Goal: Information Seeking & Learning: Learn about a topic

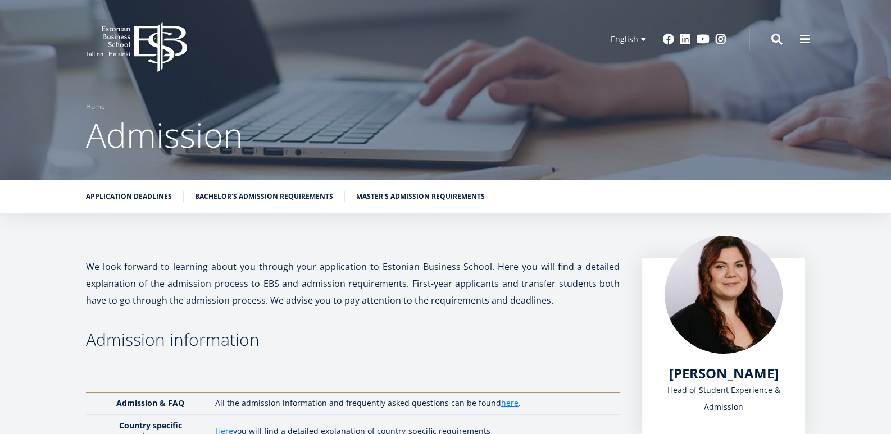
scroll to position [380, 0]
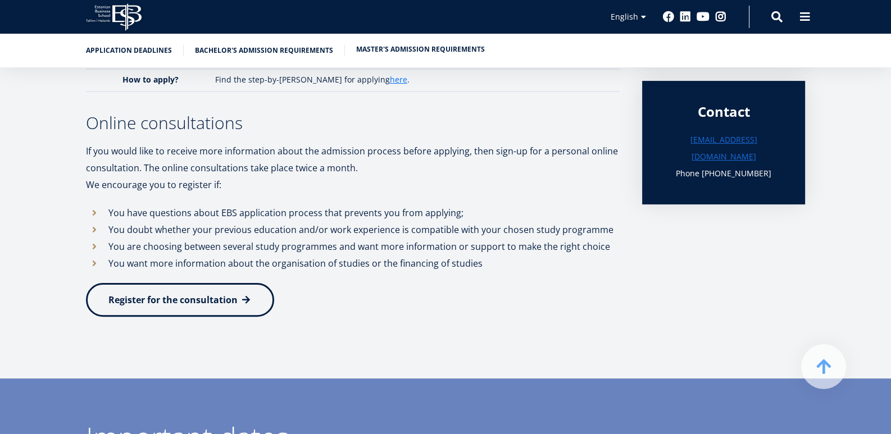
click at [371, 52] on link "Master's admission requirements" at bounding box center [420, 49] width 129 height 11
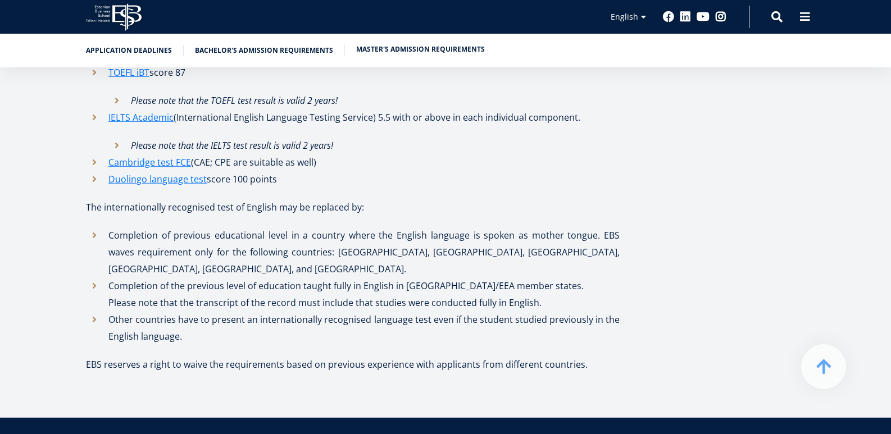
scroll to position [3922, 0]
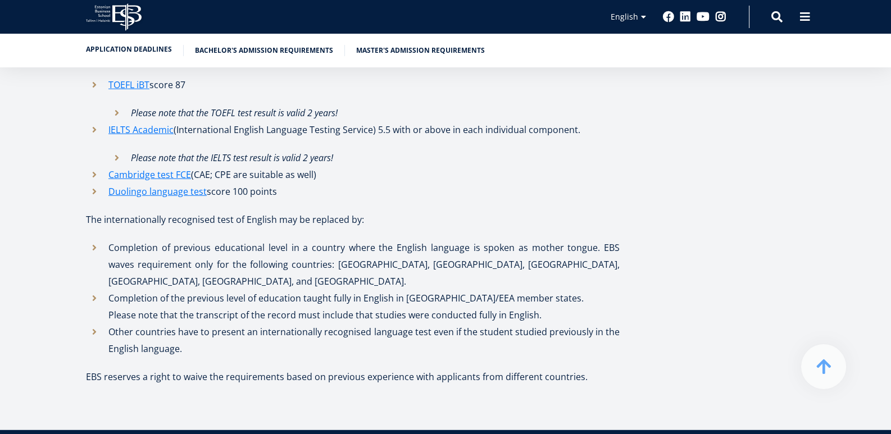
click at [125, 55] on li "Application deadlines" at bounding box center [135, 50] width 98 height 11
click at [125, 50] on link "Application deadlines" at bounding box center [129, 49] width 86 height 11
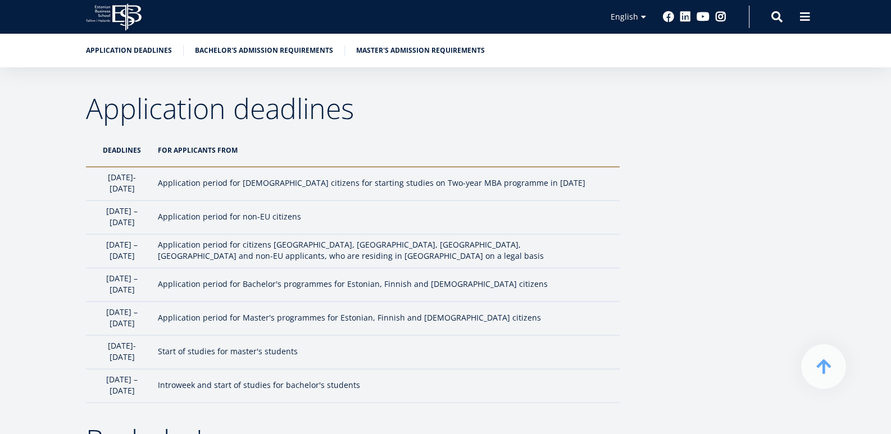
scroll to position [2063, 0]
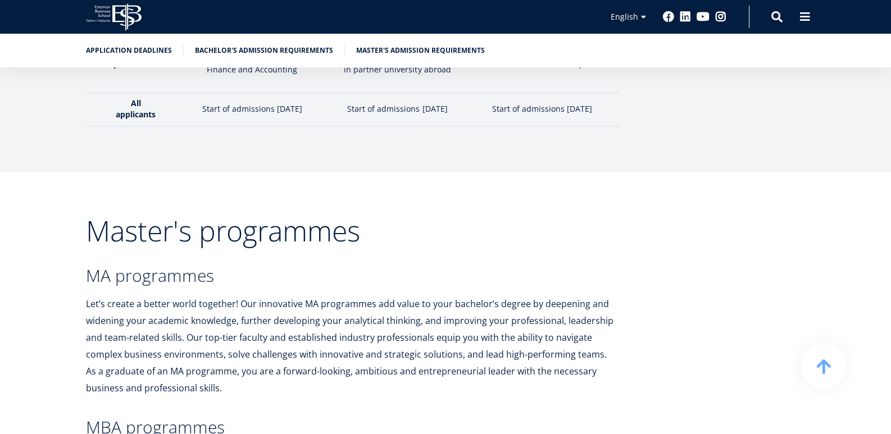
scroll to position [380, 0]
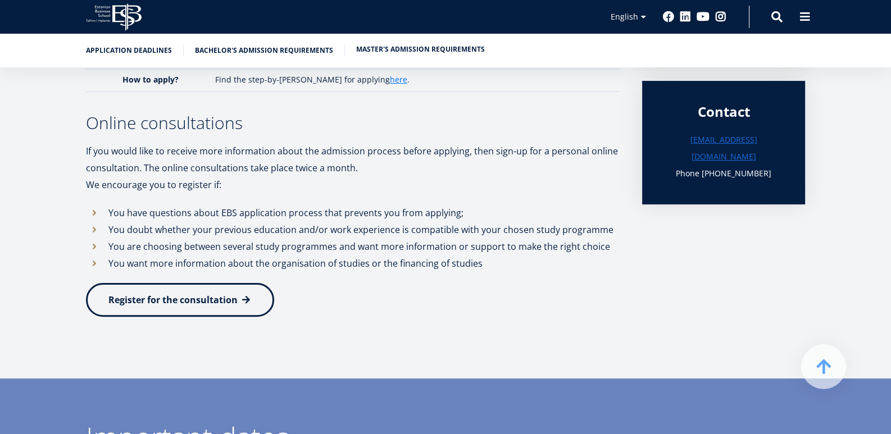
click at [449, 45] on link "Master's admission requirements" at bounding box center [420, 49] width 129 height 11
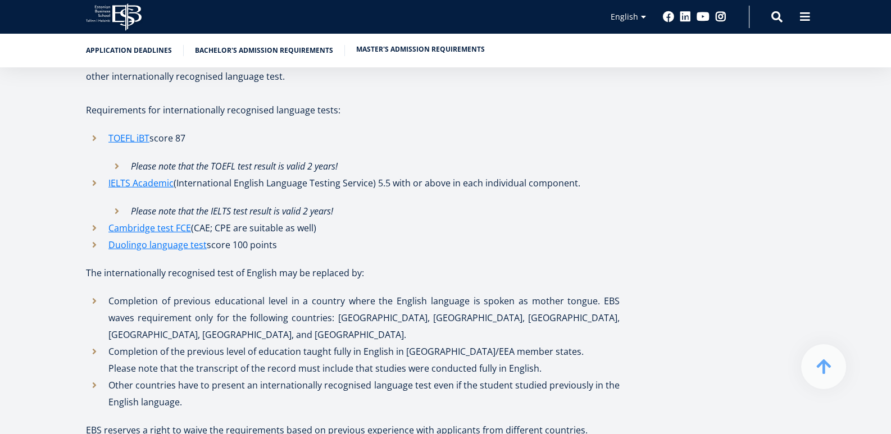
scroll to position [3802, 0]
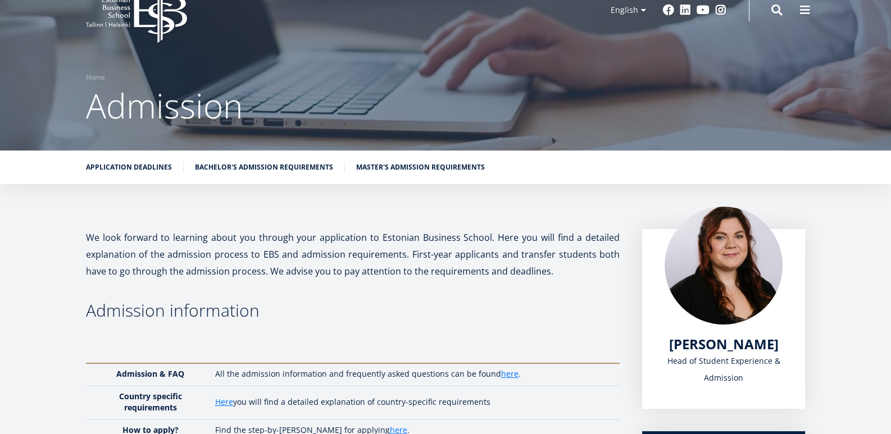
scroll to position [1, 0]
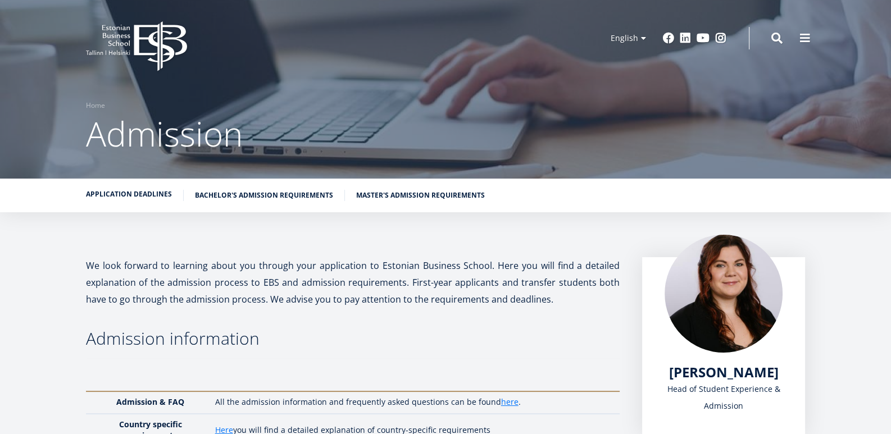
click at [99, 194] on link "Application deadlines" at bounding box center [129, 194] width 86 height 11
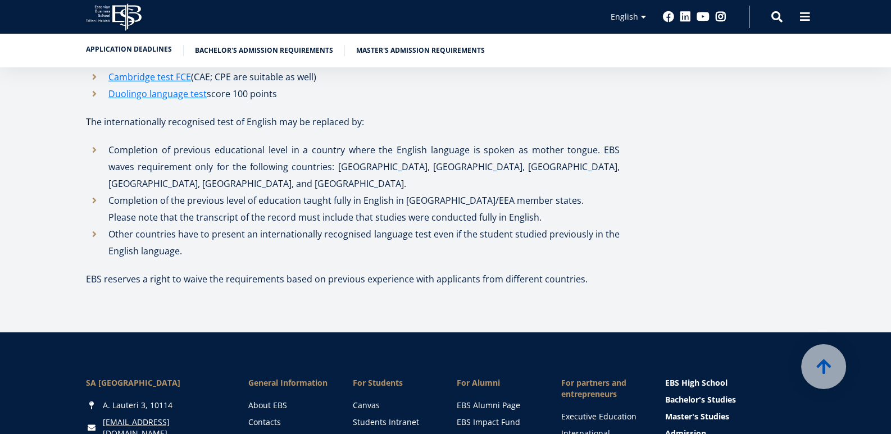
scroll to position [4061, 0]
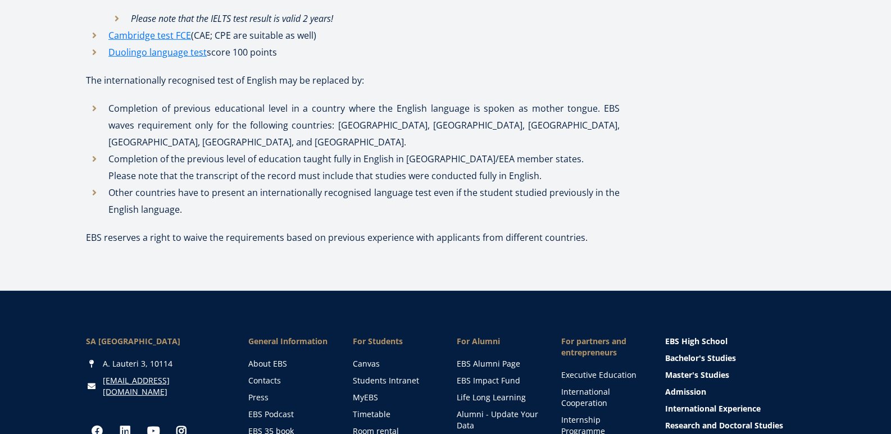
scroll to position [1, 0]
